Goal: Task Accomplishment & Management: Manage account settings

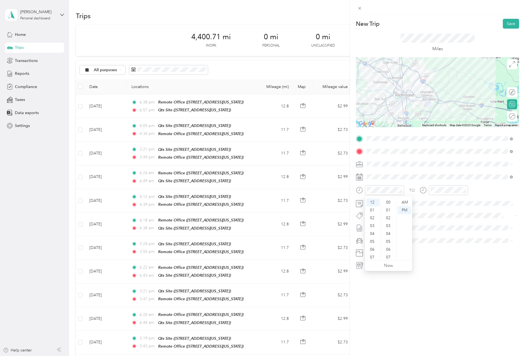
scroll to position [411, 0]
click at [374, 249] on div "06" at bounding box center [372, 250] width 13 height 8
click at [391, 231] on div "27" at bounding box center [388, 229] width 13 height 8
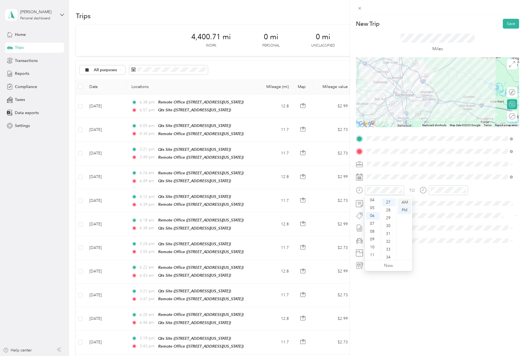
click at [405, 204] on div "AM" at bounding box center [403, 203] width 13 height 8
click at [438, 248] on div "06" at bounding box center [435, 250] width 13 height 8
click at [471, 201] on div "AM" at bounding box center [467, 203] width 13 height 8
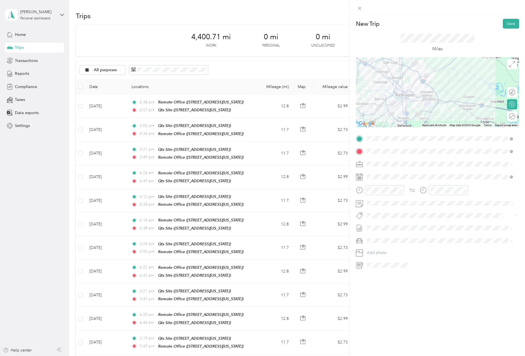
click at [397, 258] on div "Truck" at bounding box center [439, 261] width 142 height 6
click at [503, 25] on button "Save" at bounding box center [510, 24] width 16 height 10
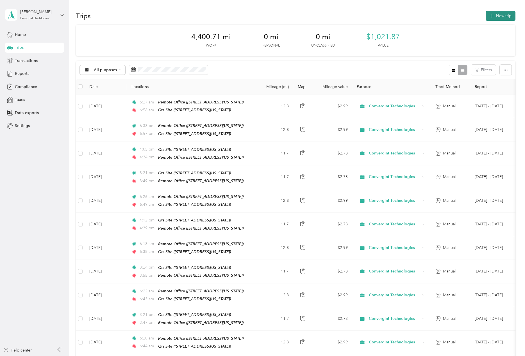
click at [493, 19] on button "New trip" at bounding box center [500, 16] width 30 height 10
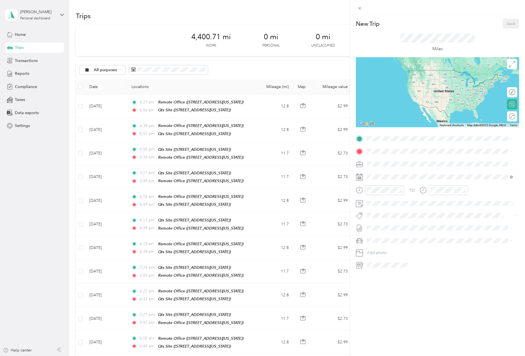
click at [402, 178] on div "Qts Site" at bounding box center [405, 178] width 56 height 5
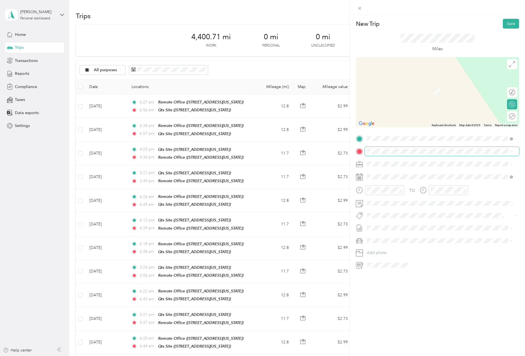
click at [407, 154] on span at bounding box center [442, 151] width 154 height 9
click at [405, 180] on span "[STREET_ADDRESS][US_STATE]" at bounding box center [405, 180] width 56 height 5
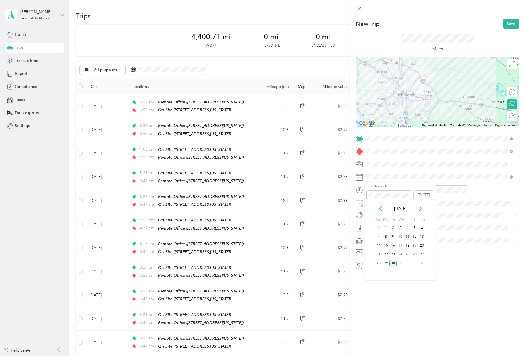
click at [406, 236] on div "11" at bounding box center [407, 237] width 7 height 7
click at [375, 221] on div "03" at bounding box center [372, 221] width 13 height 8
click at [407, 210] on div "PM" at bounding box center [403, 211] width 13 height 8
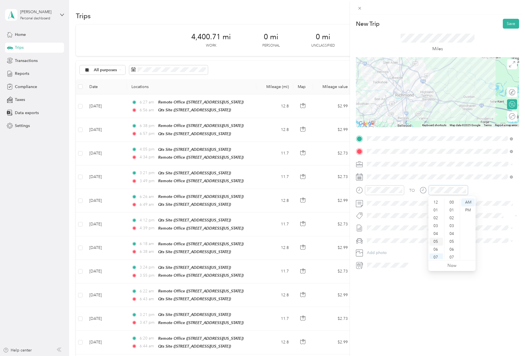
scroll to position [34, 0]
click at [433, 221] on div "03" at bounding box center [435, 221] width 13 height 8
click at [453, 240] on div "34" at bounding box center [451, 239] width 13 height 8
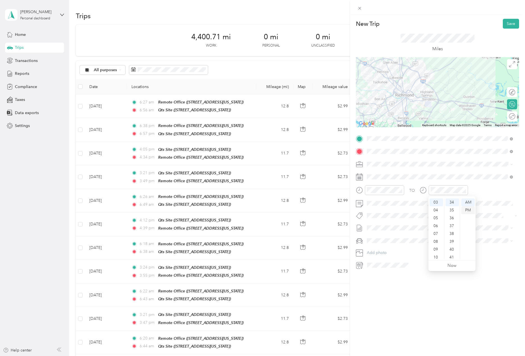
click at [466, 209] on div "PM" at bounding box center [467, 211] width 13 height 8
click at [388, 261] on div "Truck" at bounding box center [439, 261] width 142 height 6
click at [505, 24] on button "Save" at bounding box center [510, 24] width 16 height 10
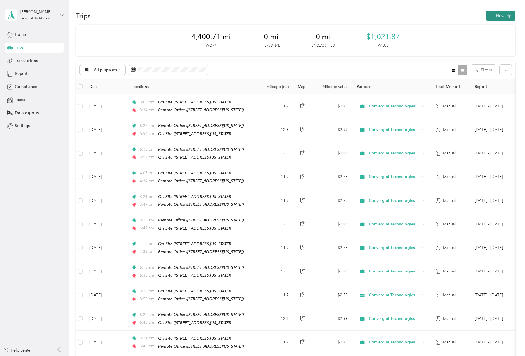
click at [500, 17] on button "New trip" at bounding box center [500, 16] width 30 height 10
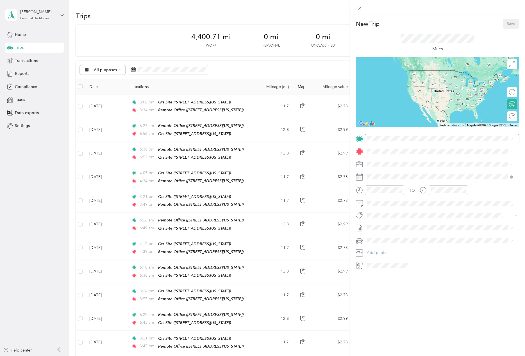
click at [396, 135] on span at bounding box center [442, 138] width 154 height 9
click at [419, 170] on div "Remote Office [STREET_ADDRESS][US_STATE]" at bounding box center [439, 164] width 142 height 14
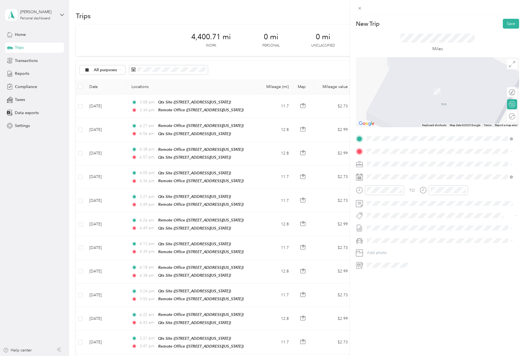
click at [410, 175] on div "Remote Office" at bounding box center [405, 173] width 56 height 5
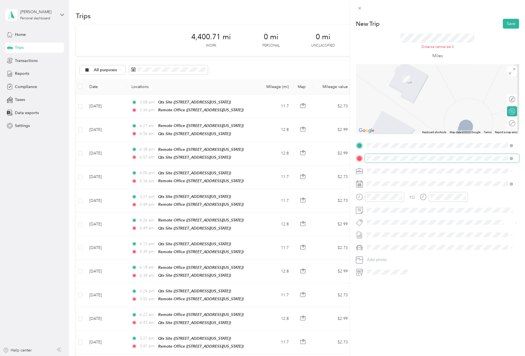
click at [408, 155] on span at bounding box center [442, 158] width 154 height 9
click at [413, 200] on div "Qts Site [STREET_ADDRESS][US_STATE]" at bounding box center [405, 201] width 56 height 12
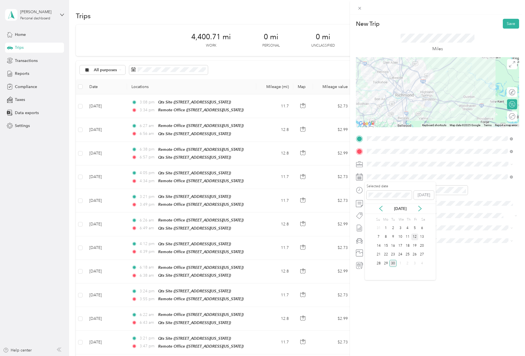
click at [415, 238] on div "12" at bounding box center [414, 237] width 7 height 7
click at [372, 216] on div "06" at bounding box center [372, 216] width 13 height 8
click at [387, 235] on div "32" at bounding box center [388, 235] width 13 height 8
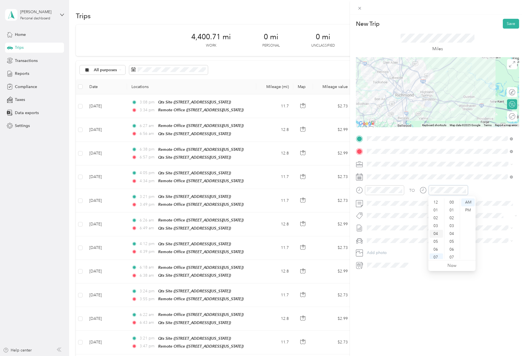
scroll to position [34, 0]
click at [436, 216] on div "06" at bounding box center [435, 216] width 13 height 8
click at [452, 237] on div "54" at bounding box center [451, 240] width 13 height 8
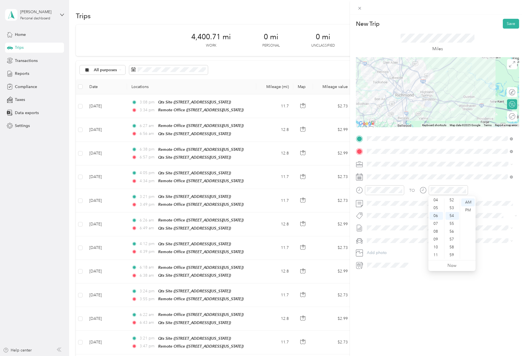
click at [387, 238] on span at bounding box center [442, 241] width 154 height 9
click at [395, 259] on div "Truck" at bounding box center [439, 261] width 142 height 6
drag, startPoint x: 517, startPoint y: 113, endPoint x: 520, endPoint y: 109, distance: 4.6
click at [520, 109] on div "New Trip Save This trip cannot be edited because it is either under review, app…" at bounding box center [437, 193] width 175 height 356
click at [506, 22] on button "Save" at bounding box center [510, 24] width 16 height 10
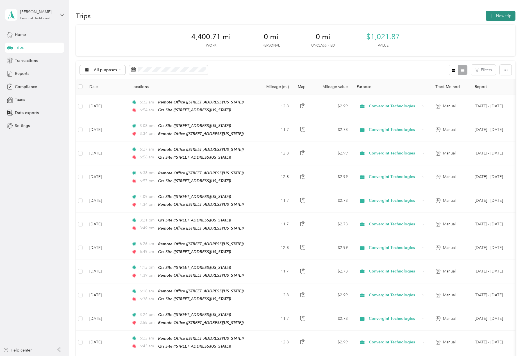
click at [489, 19] on button "New trip" at bounding box center [500, 16] width 30 height 10
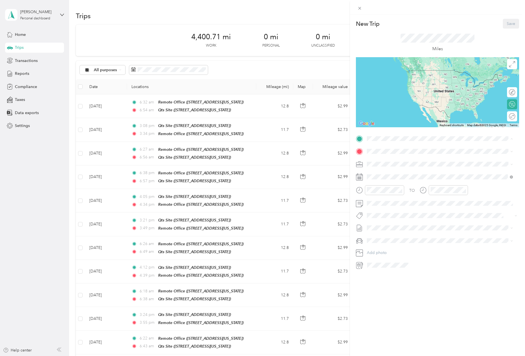
click at [392, 179] on div "Qts Site" at bounding box center [405, 178] width 56 height 5
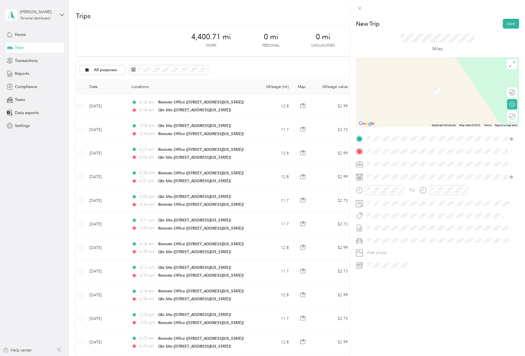
click at [393, 177] on div "Remote Office [STREET_ADDRESS][US_STATE]" at bounding box center [405, 177] width 56 height 12
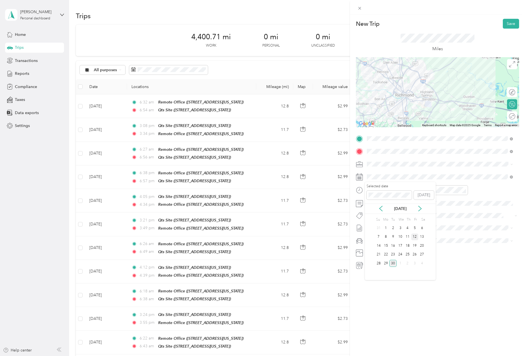
click at [413, 238] on div "12" at bounding box center [414, 237] width 7 height 7
click at [373, 227] on div "04" at bounding box center [372, 229] width 13 height 8
click at [401, 208] on div "PM" at bounding box center [403, 211] width 13 height 8
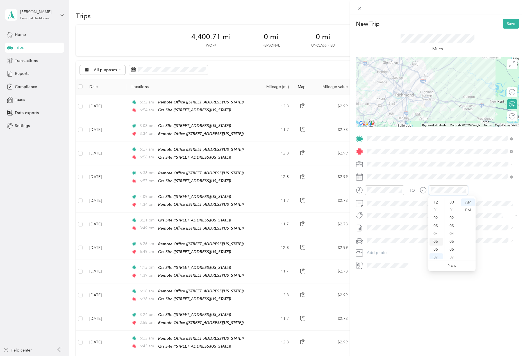
scroll to position [86, 0]
click at [434, 200] on div "04" at bounding box center [435, 200] width 13 height 8
click at [450, 239] on div "37" at bounding box center [451, 239] width 13 height 8
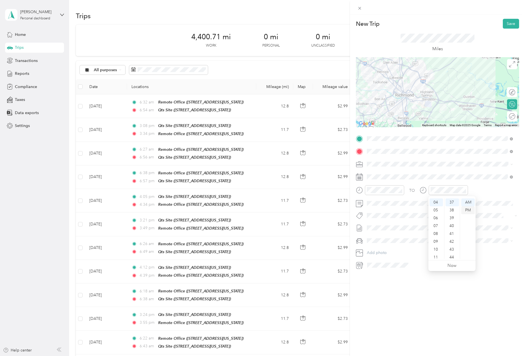
click at [467, 212] on div "PM" at bounding box center [467, 211] width 13 height 8
click at [392, 258] on div "Truck" at bounding box center [439, 261] width 142 height 6
click at [503, 25] on button "Save" at bounding box center [510, 24] width 16 height 10
